Goal: Information Seeking & Learning: Learn about a topic

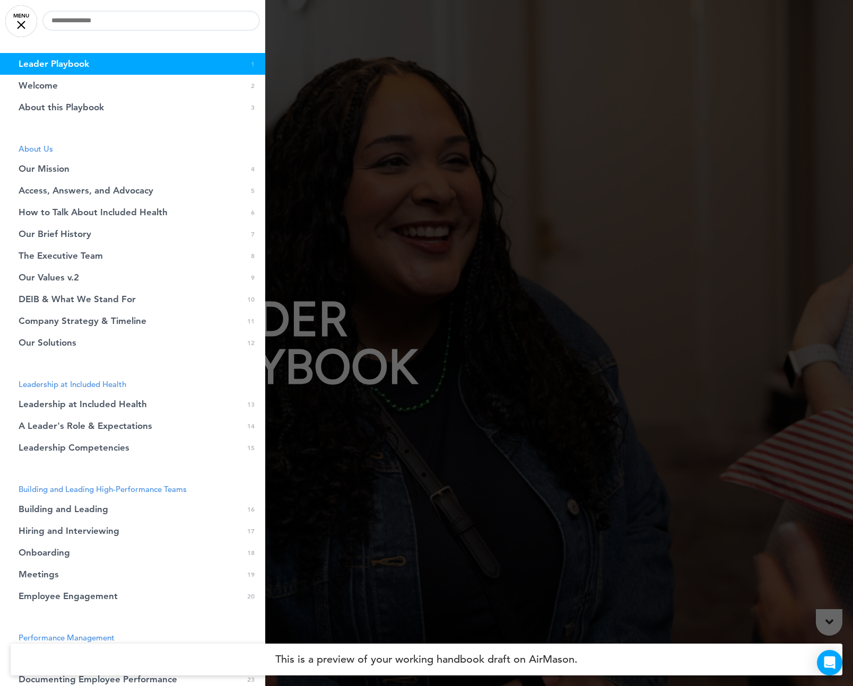
click at [19, 20] on link "MENU" at bounding box center [21, 21] width 32 height 32
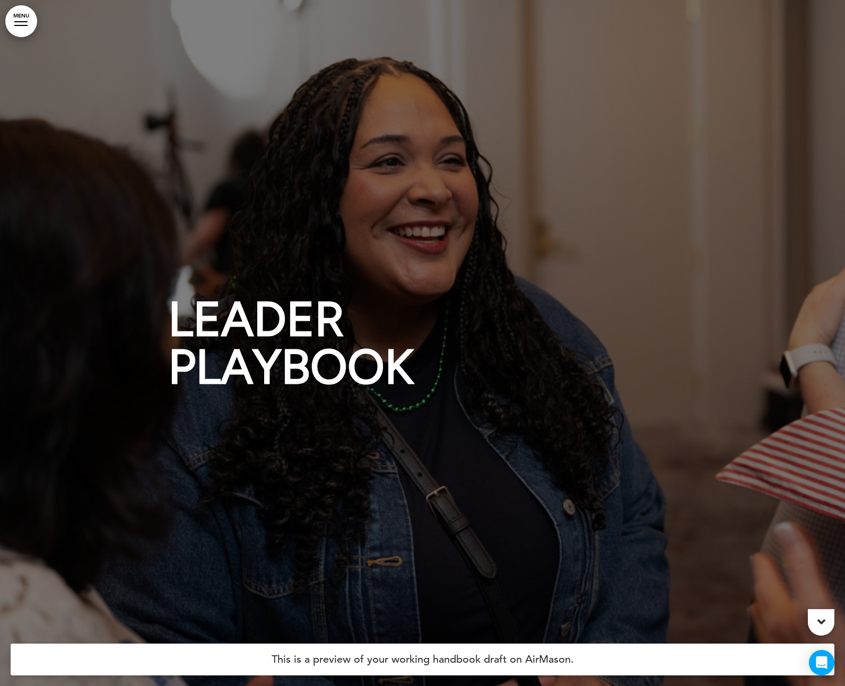
click at [824, 612] on div at bounding box center [820, 622] width 27 height 27
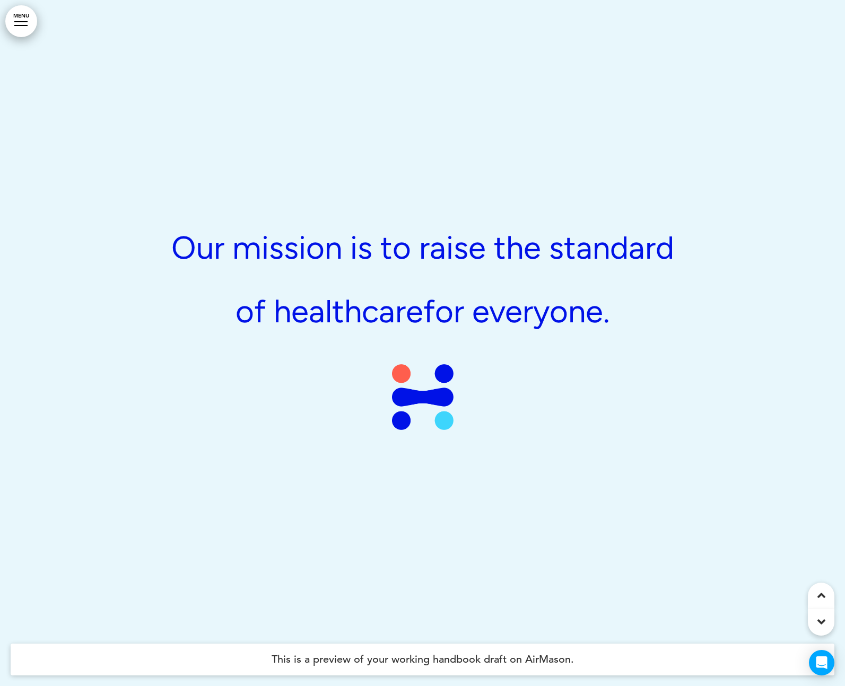
click at [824, 612] on div at bounding box center [820, 622] width 27 height 27
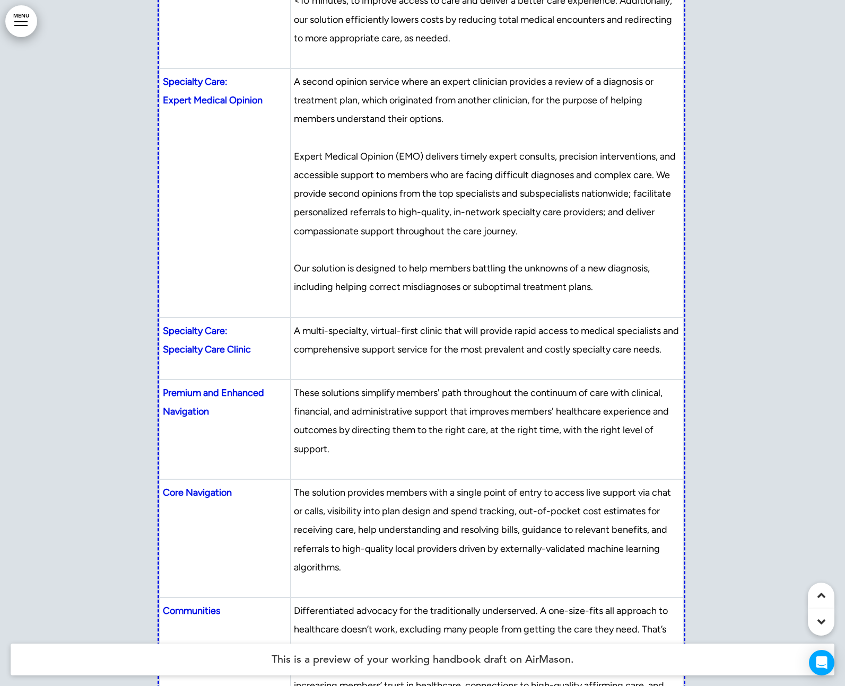
scroll to position [9594, 0]
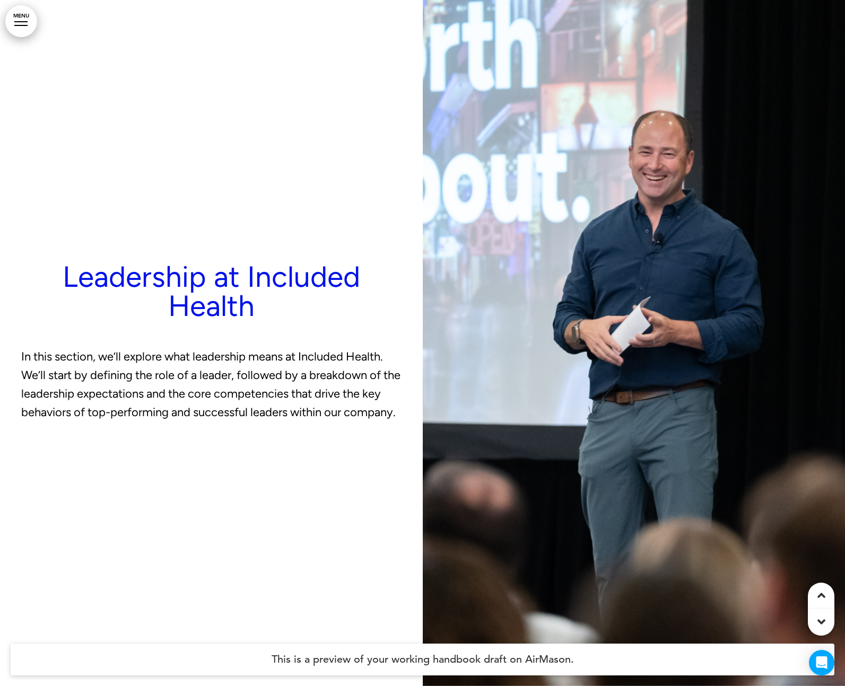
click at [824, 612] on div at bounding box center [820, 622] width 27 height 27
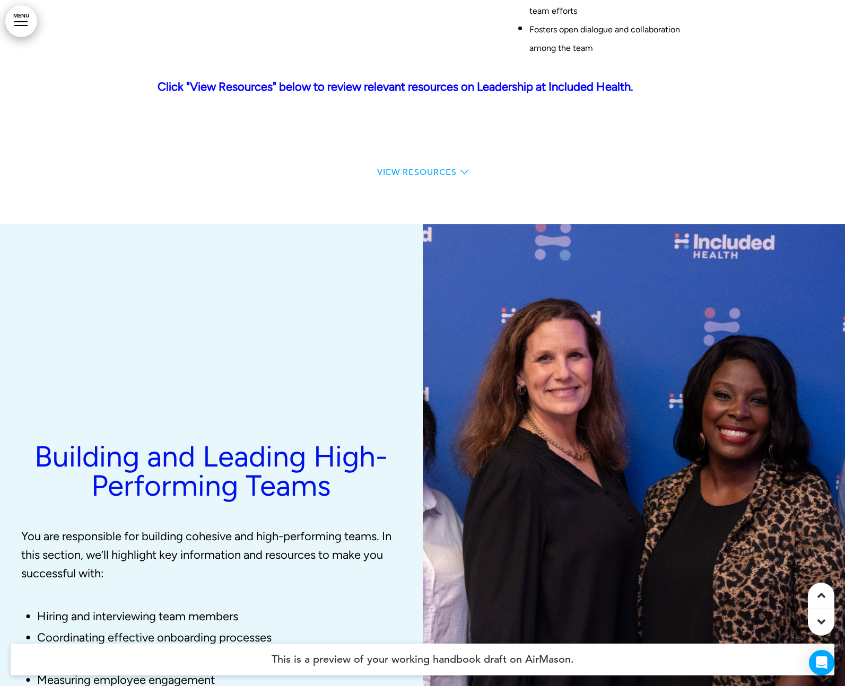
scroll to position [12881, 0]
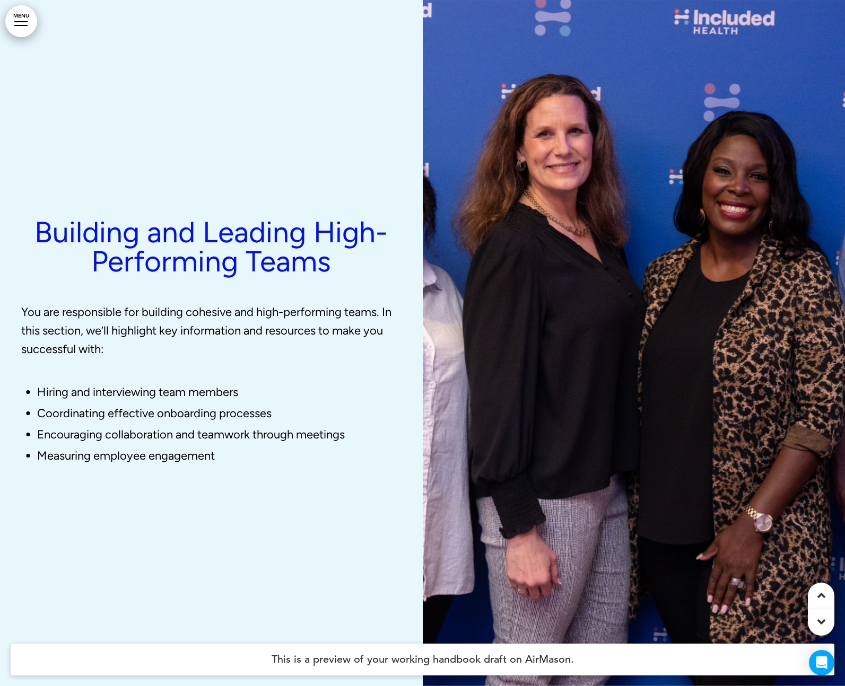
click at [825, 616] on div at bounding box center [820, 622] width 27 height 27
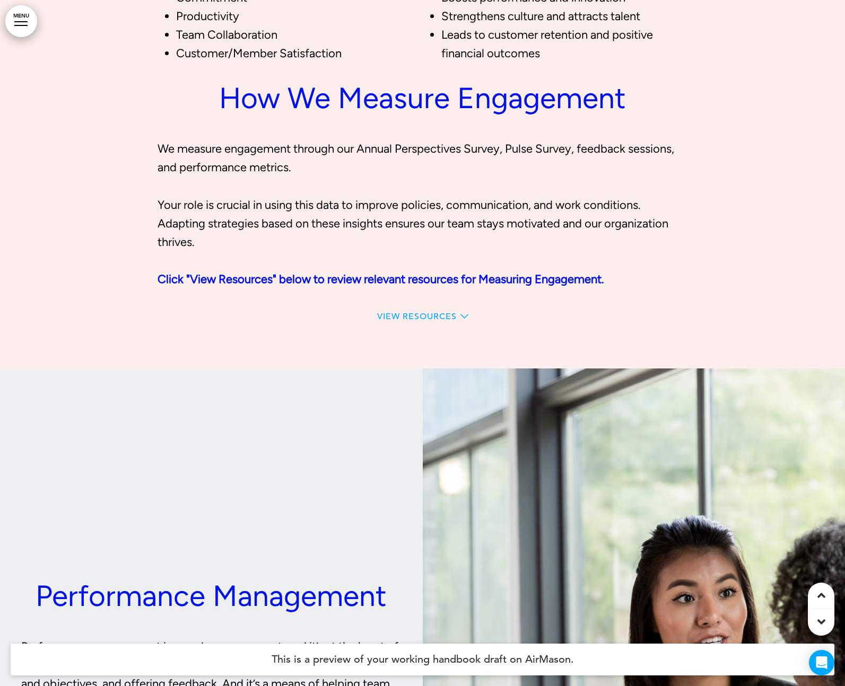
scroll to position [18481, 0]
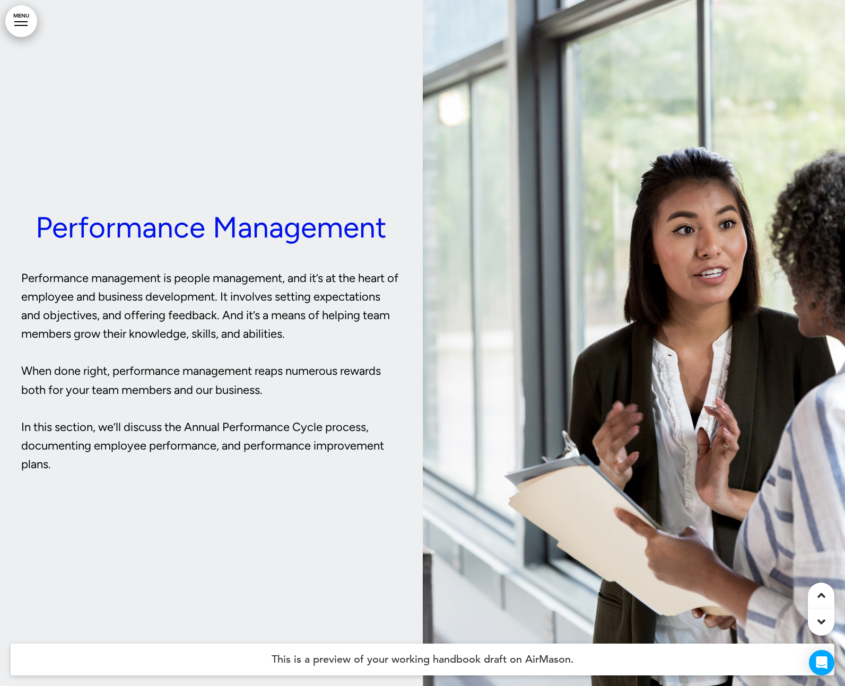
click at [825, 616] on div at bounding box center [820, 622] width 27 height 27
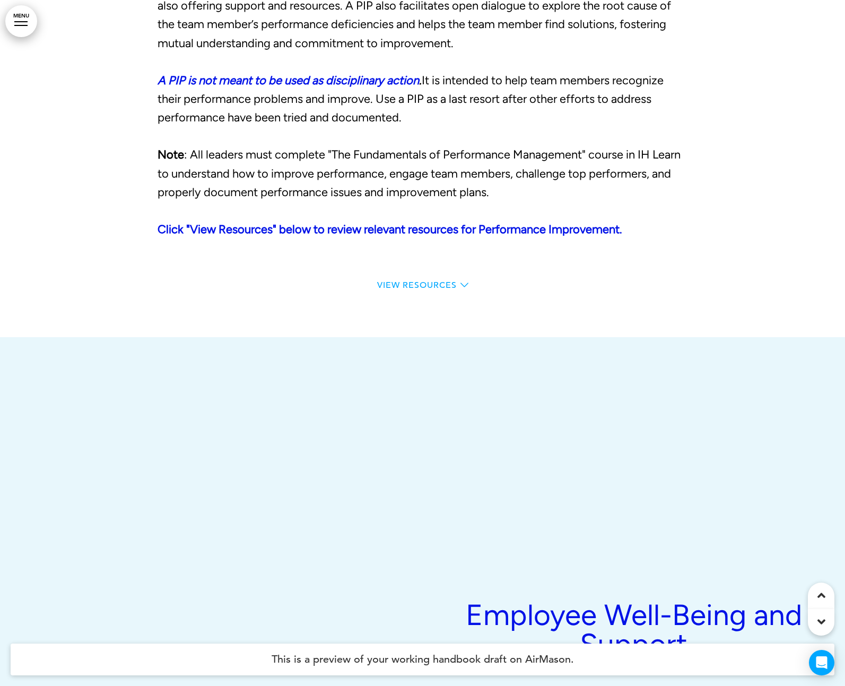
scroll to position [22767, 0]
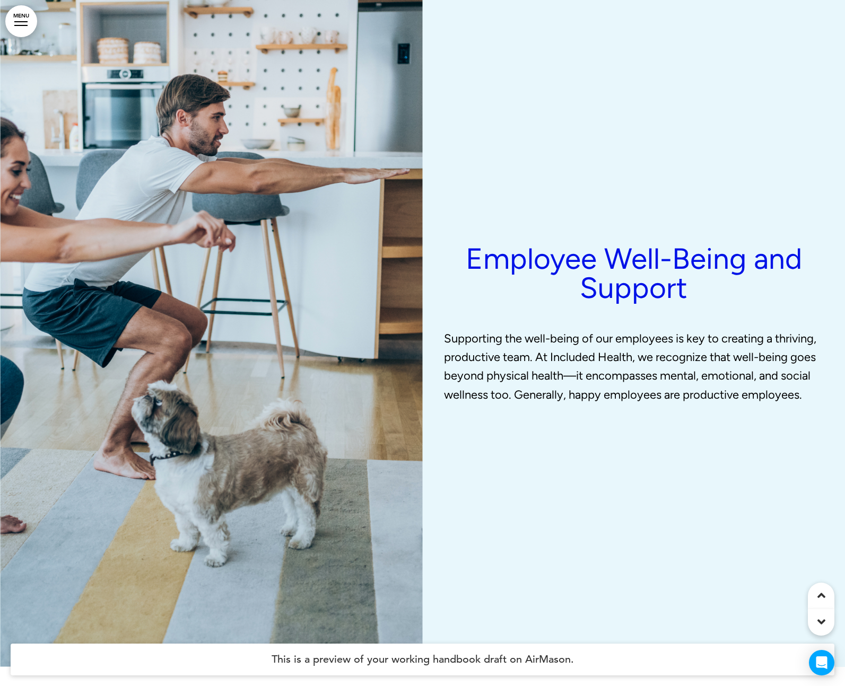
click at [825, 616] on div at bounding box center [820, 622] width 27 height 27
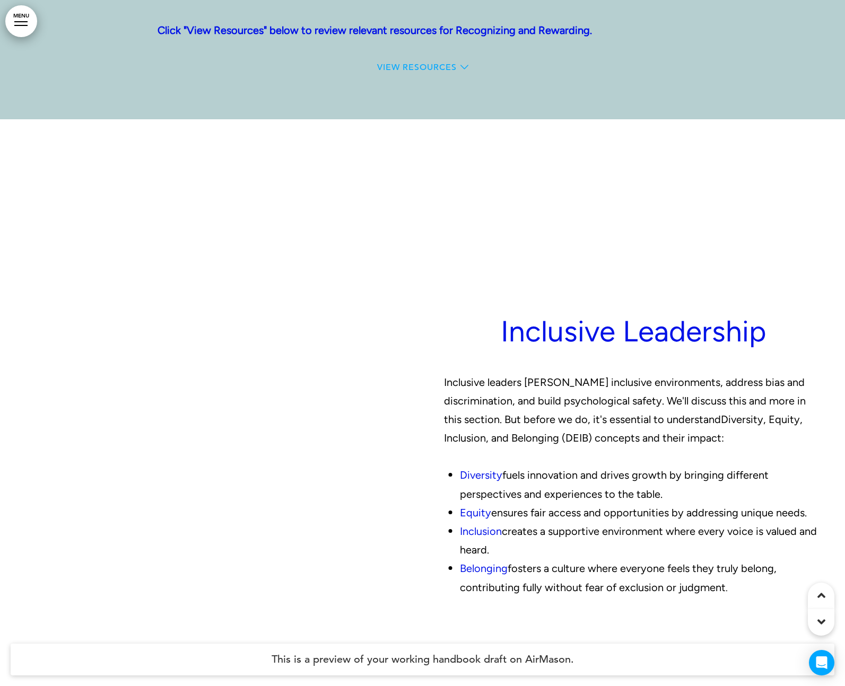
scroll to position [24863, 0]
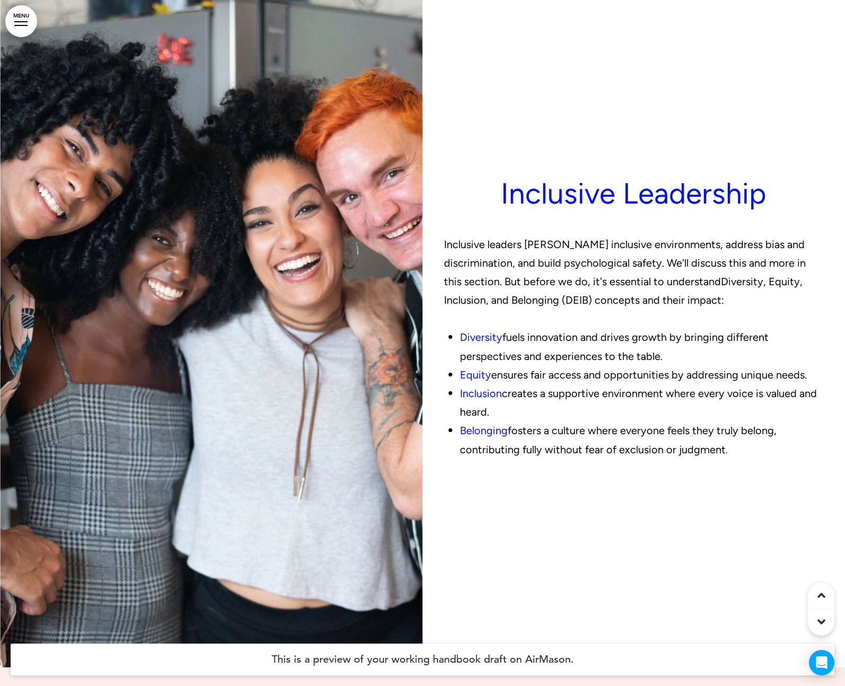
click at [825, 616] on div at bounding box center [820, 622] width 27 height 27
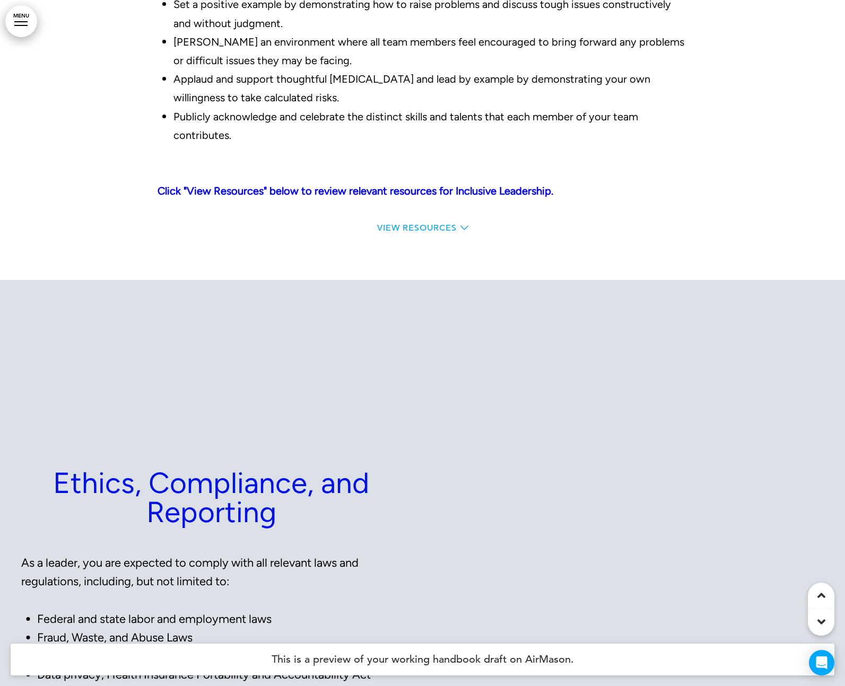
scroll to position [27443, 0]
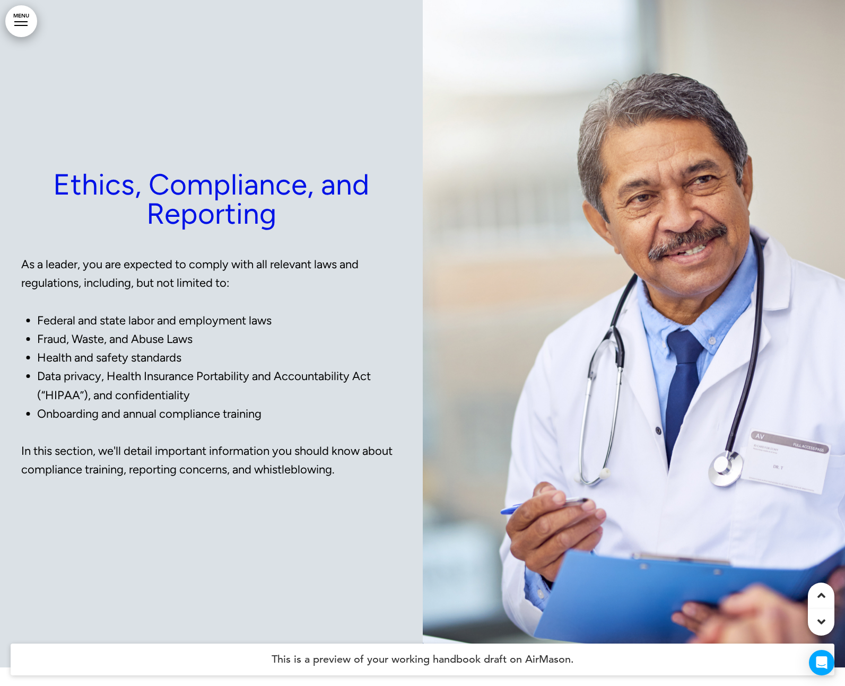
click at [825, 616] on div at bounding box center [820, 622] width 27 height 27
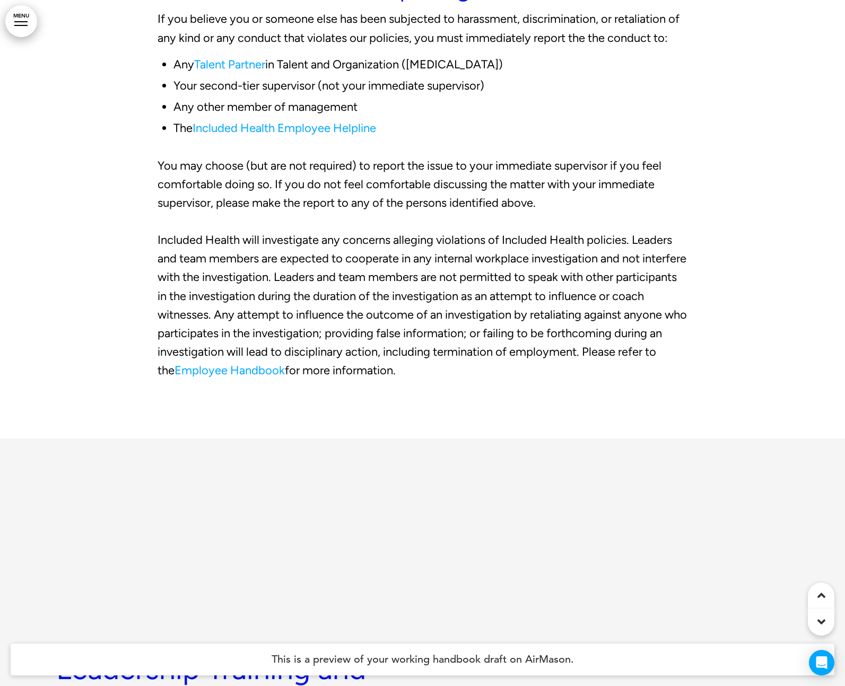
scroll to position [29816, 0]
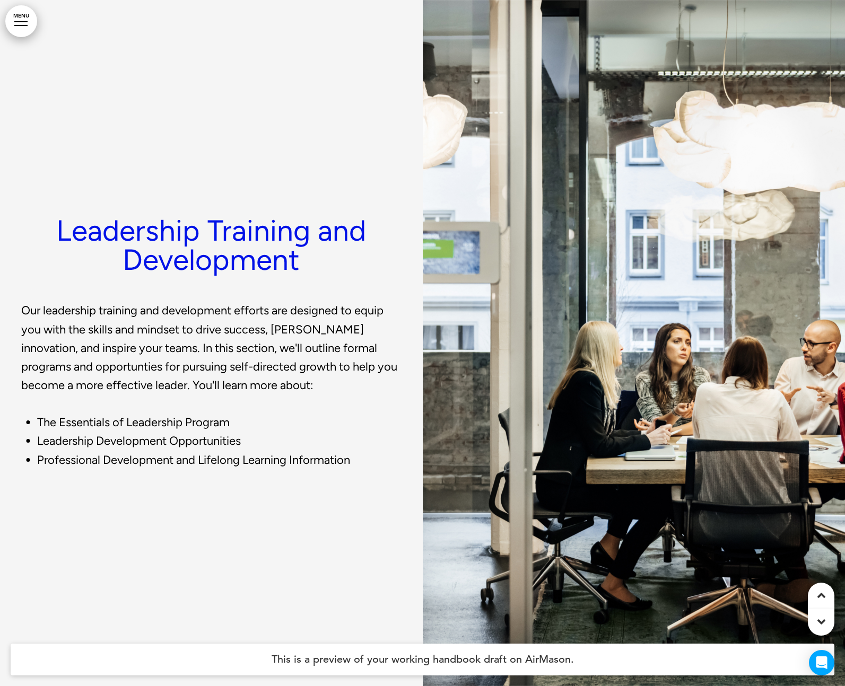
click at [825, 616] on div at bounding box center [820, 622] width 27 height 27
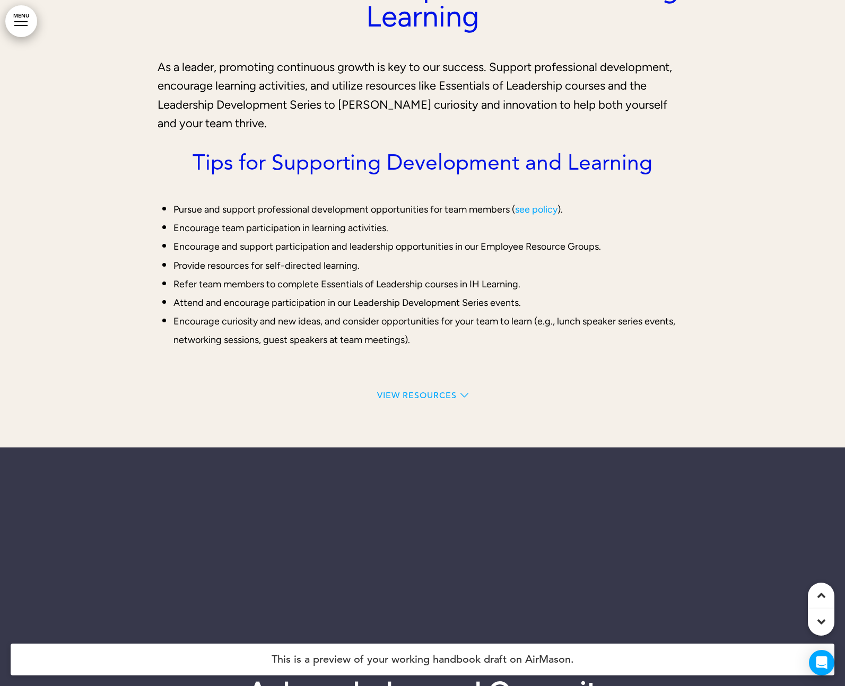
scroll to position [33468, 0]
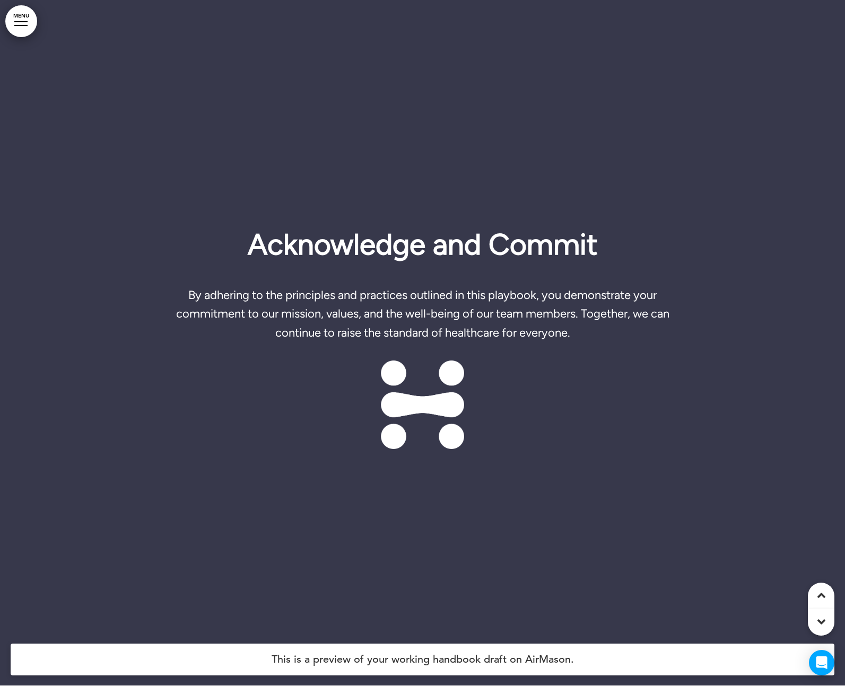
click at [825, 616] on div at bounding box center [820, 622] width 27 height 27
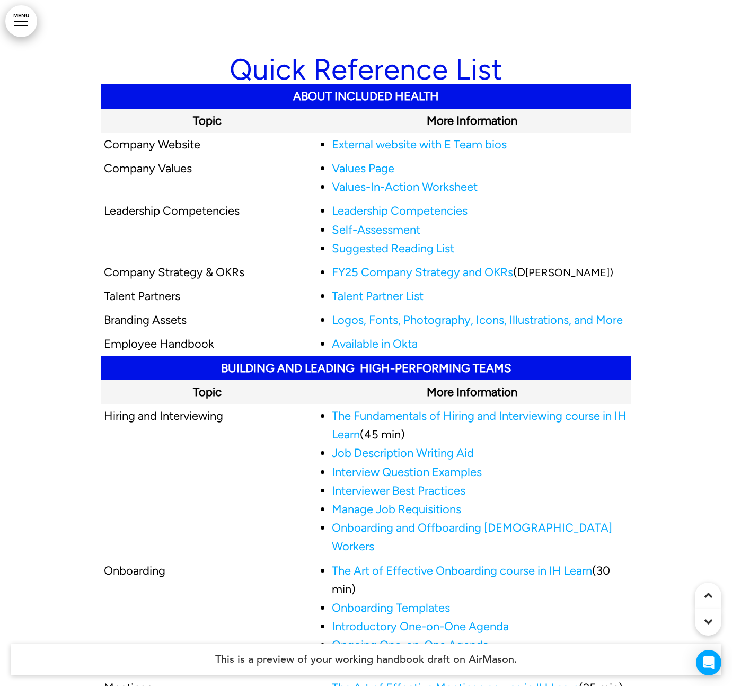
scroll to position [36980, 0]
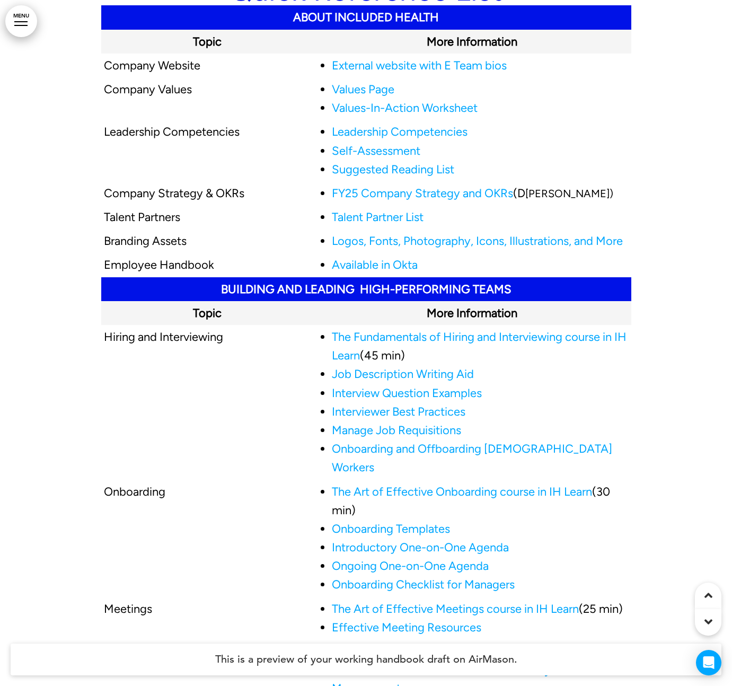
click at [366, 96] on link "Values Page" at bounding box center [363, 89] width 63 height 14
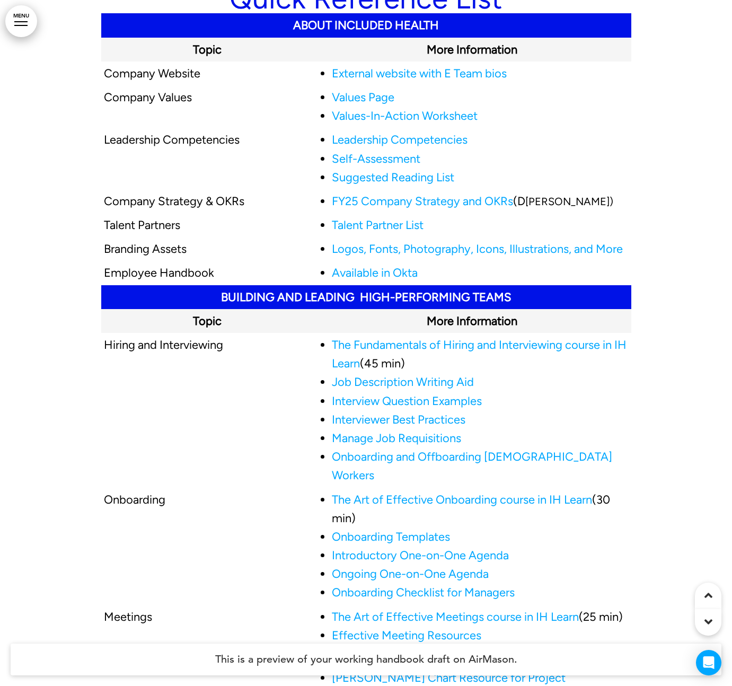
scroll to position [36969, 0]
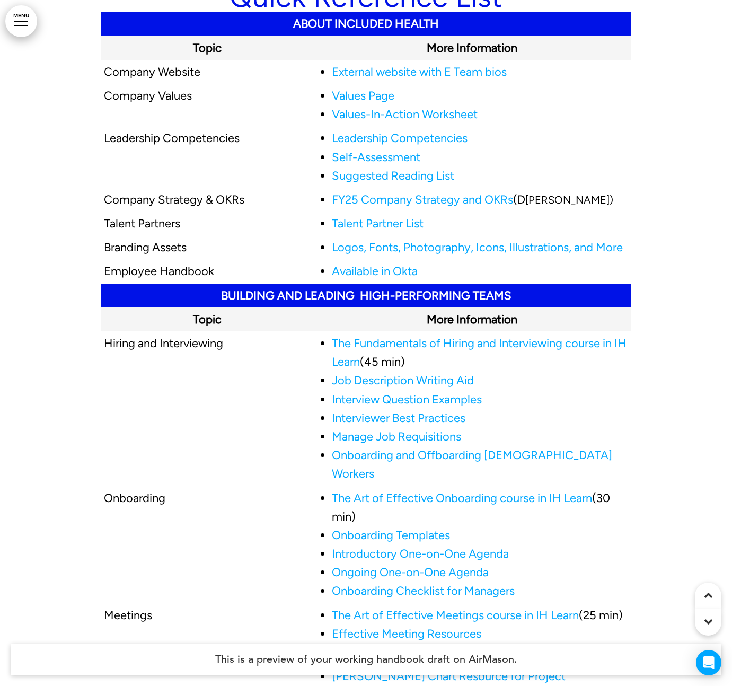
scroll to position [36975, 0]
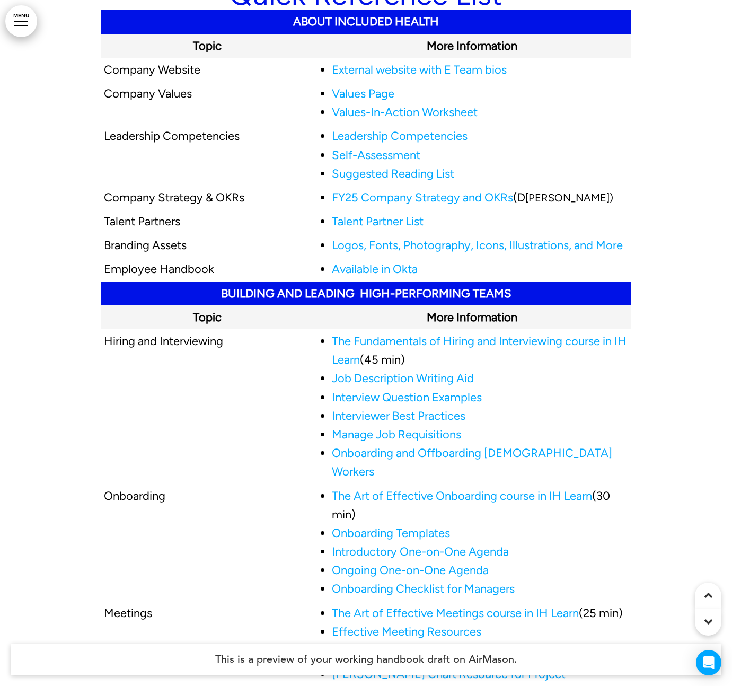
click at [381, 143] on link "Leadership Competencies" at bounding box center [400, 136] width 136 height 14
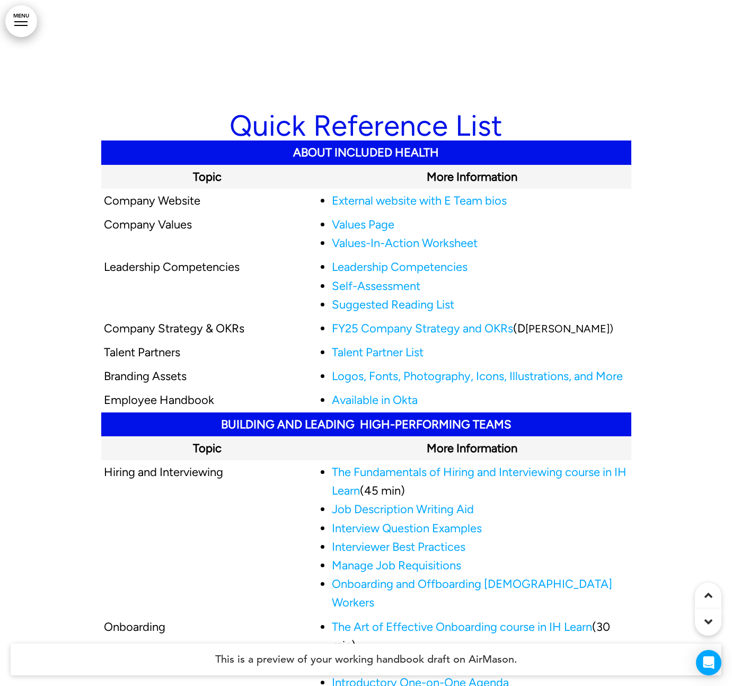
scroll to position [36846, 0]
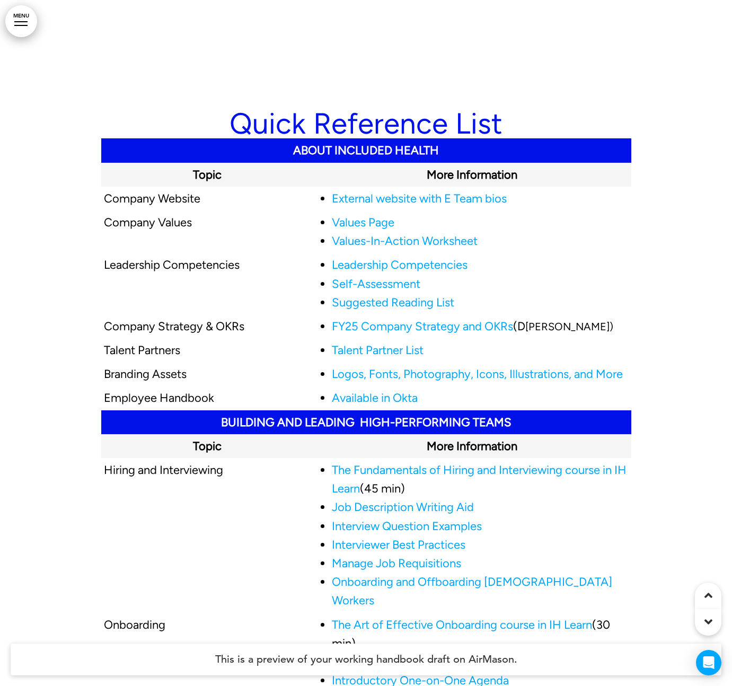
click at [376, 230] on link "Values Page" at bounding box center [363, 222] width 63 height 14
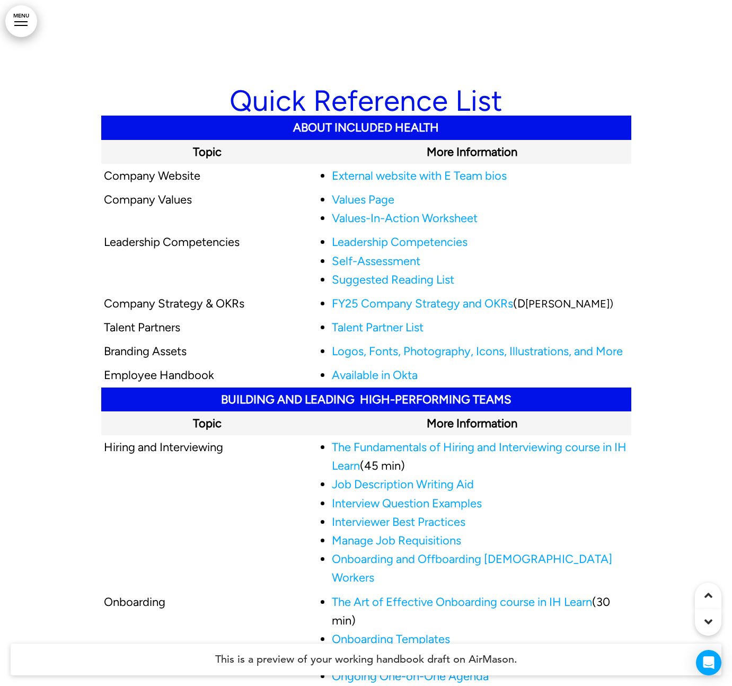
scroll to position [36878, 0]
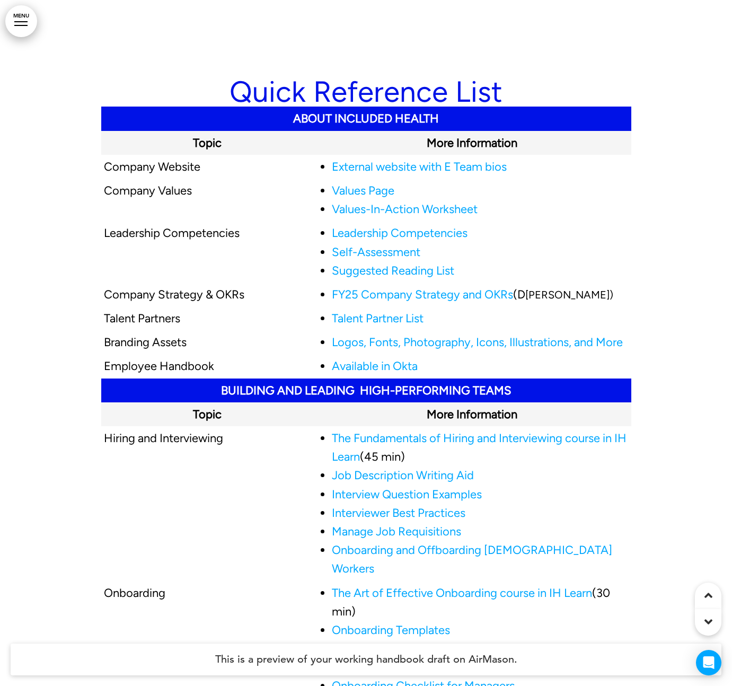
click at [371, 302] on link "FY25 Company Strategy and OKRs" at bounding box center [422, 294] width 181 height 14
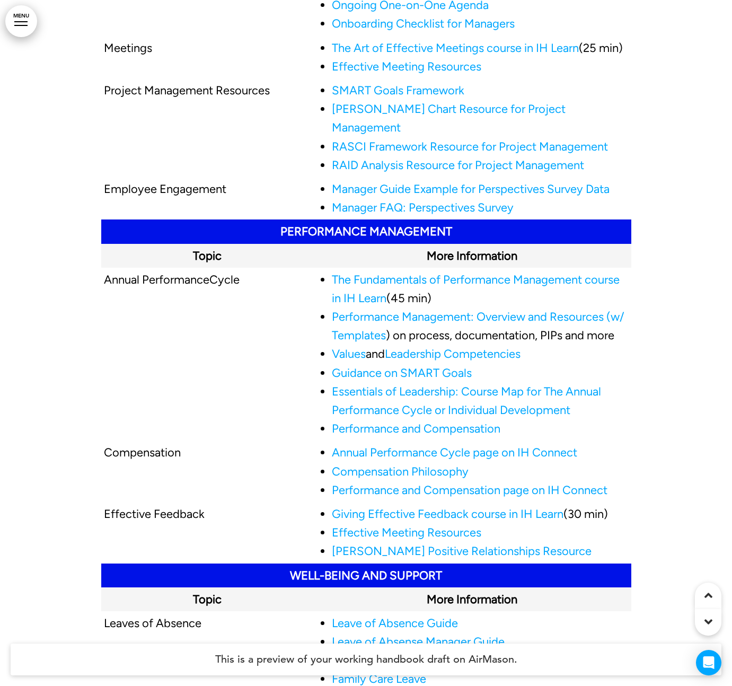
scroll to position [37544, 0]
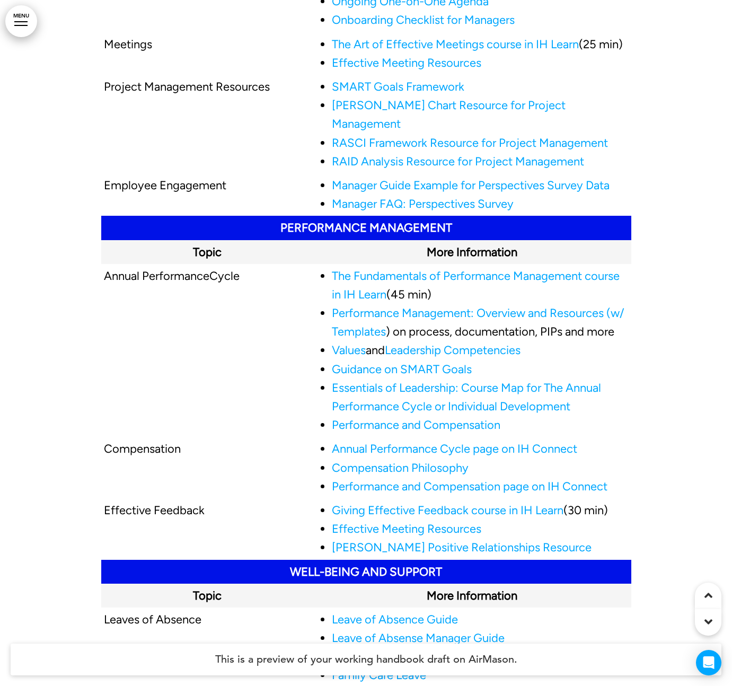
click at [417, 428] on link "Performance and Compensation" at bounding box center [416, 425] width 169 height 14
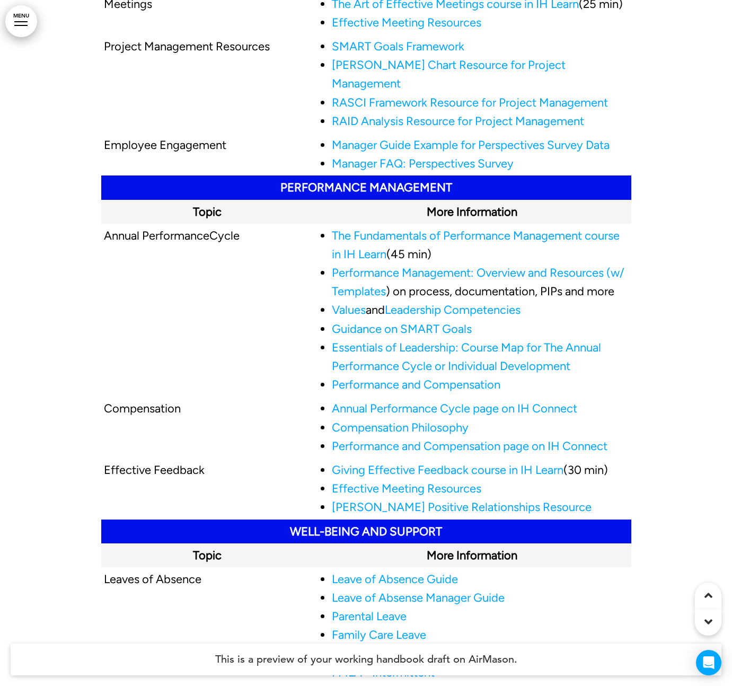
scroll to position [37586, 0]
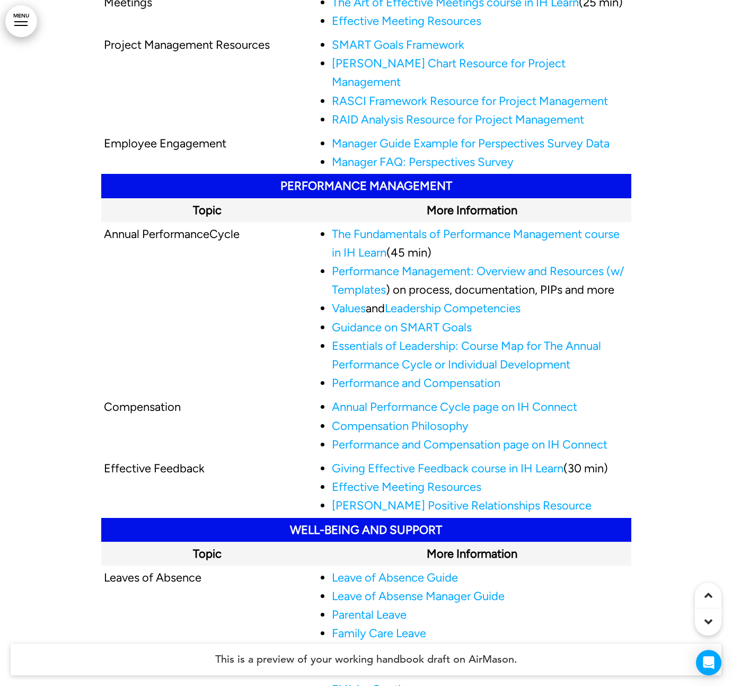
click at [376, 412] on link "Annual Performance Cycle page on IH Connect" at bounding box center [454, 407] width 245 height 14
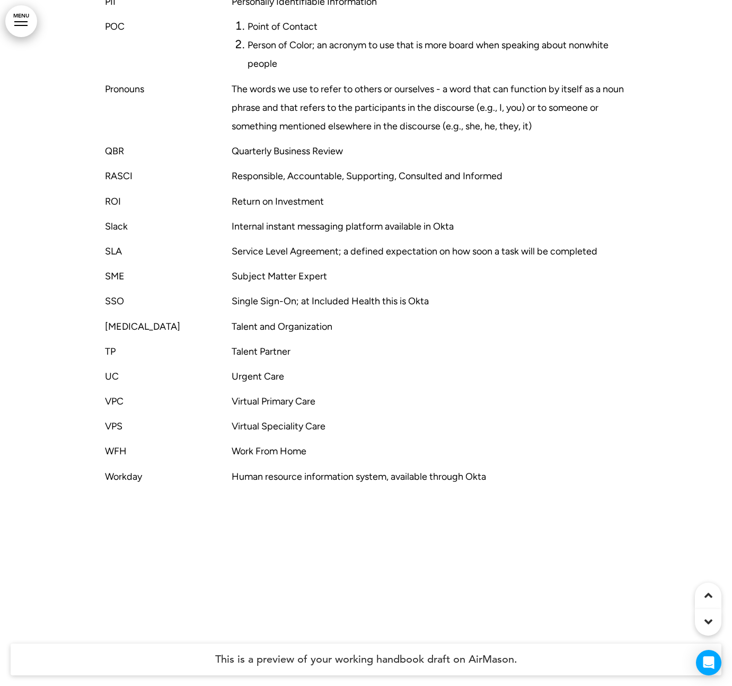
scroll to position [42740, 0]
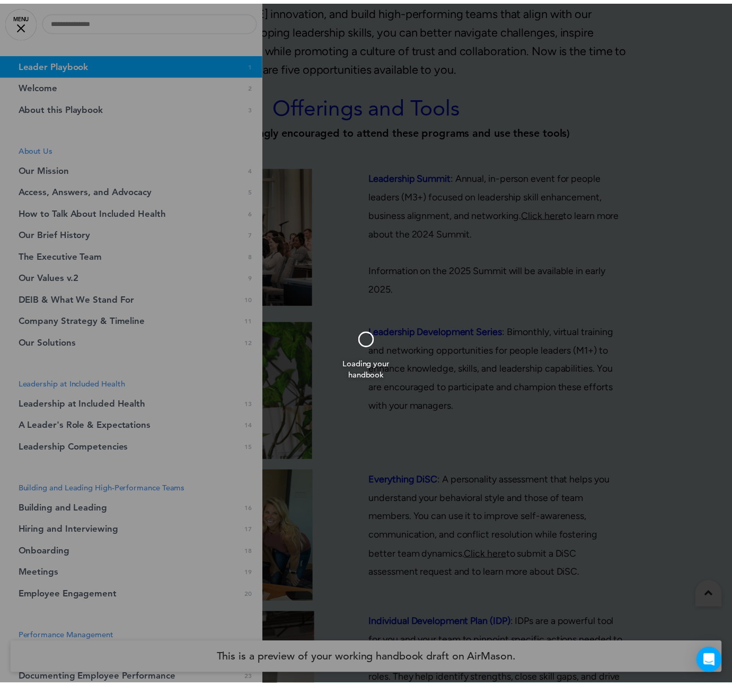
scroll to position [40436, 0]
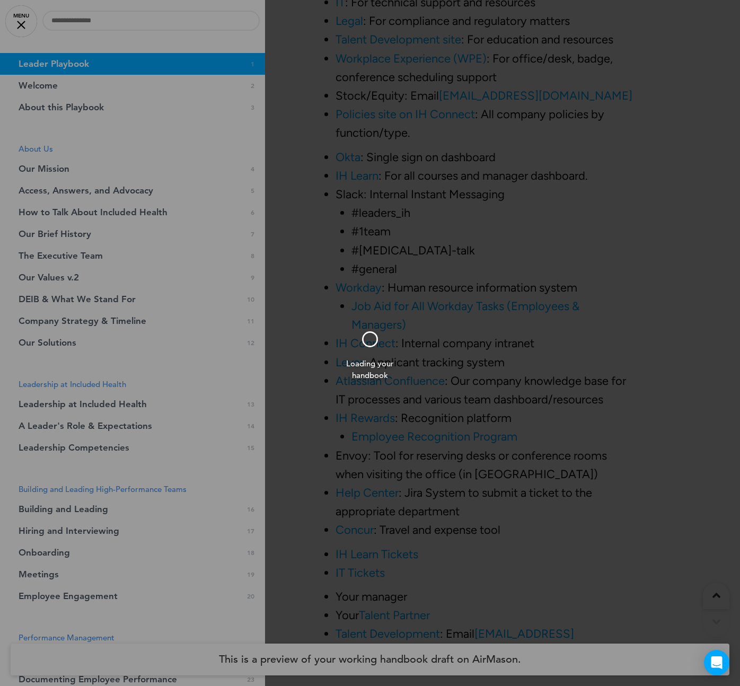
click at [337, 314] on div "Loading your handbook" at bounding box center [370, 343] width 74 height 77
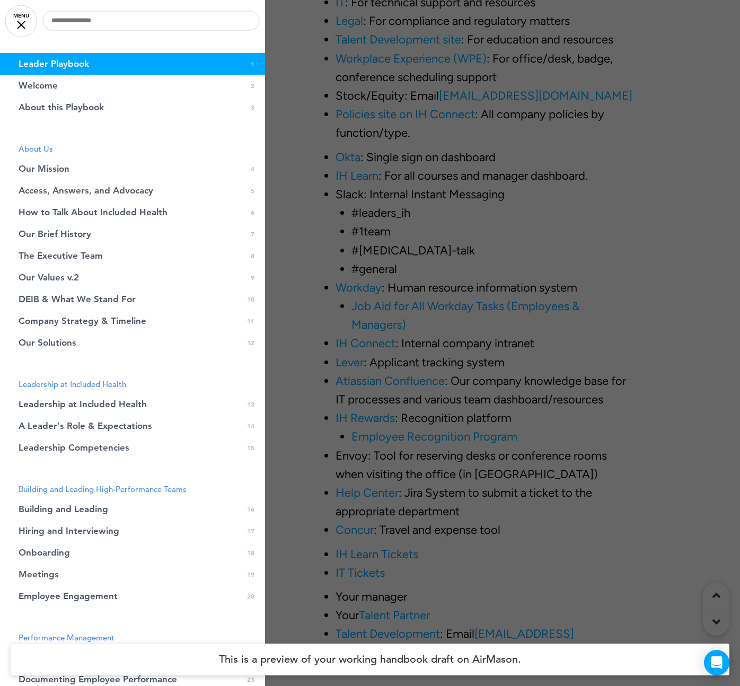
click at [14, 18] on link "MENU" at bounding box center [21, 21] width 32 height 32
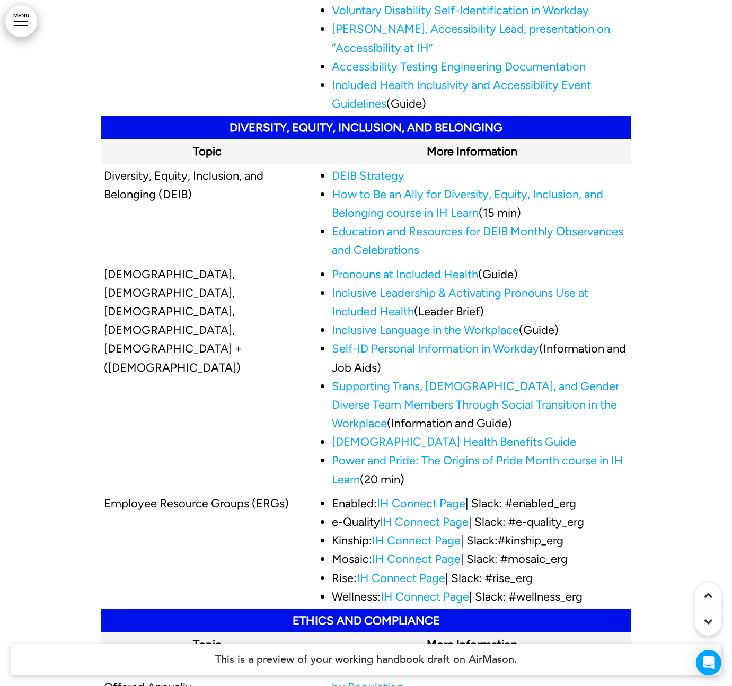
scroll to position [38699, 0]
